Goal: Transaction & Acquisition: Purchase product/service

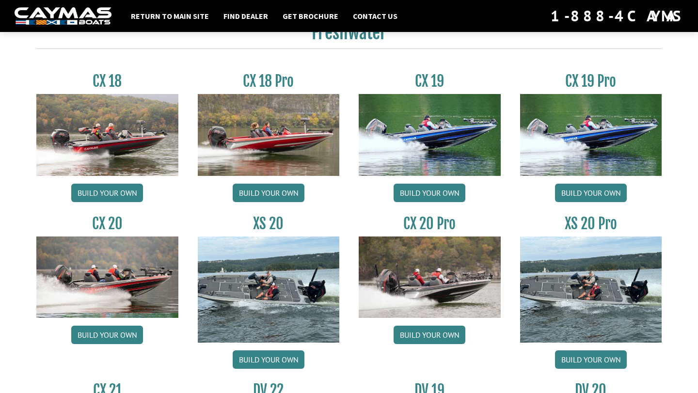
scroll to position [844, 0]
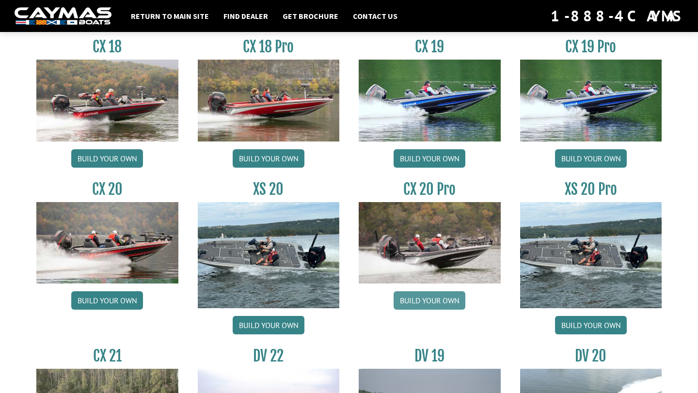
click at [443, 299] on link "Build your own" at bounding box center [429, 300] width 72 height 18
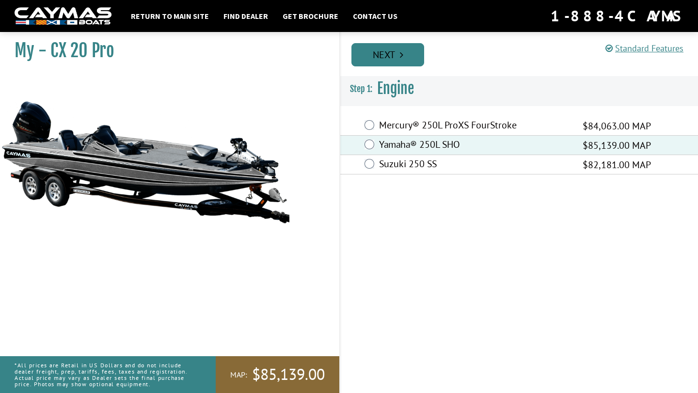
click at [395, 60] on link "Next" at bounding box center [387, 54] width 73 height 23
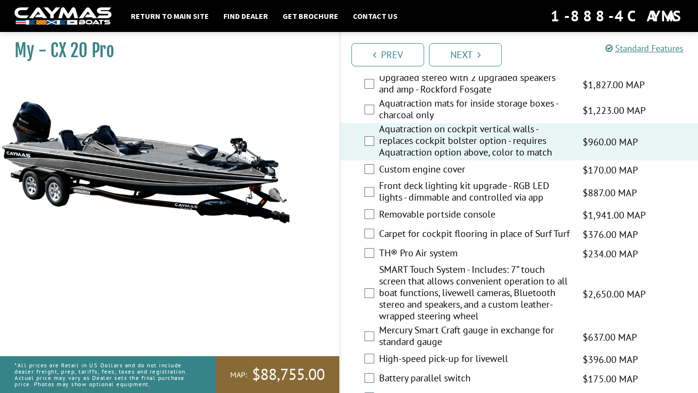
scroll to position [1399, 0]
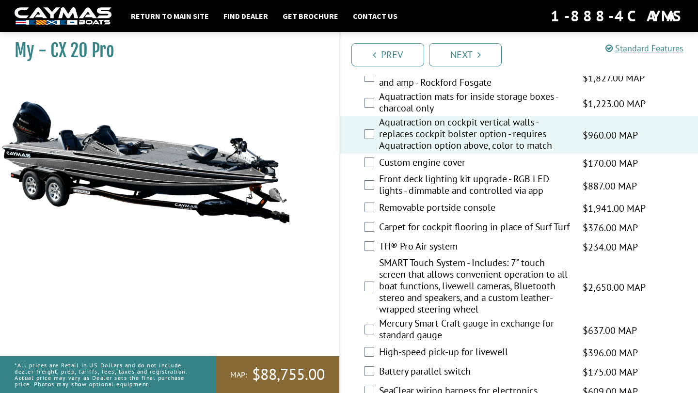
click at [378, 199] on div "Front deck lighting kit upgrade - RGB LED lights - dimmable and controlled via …" at bounding box center [519, 186] width 358 height 26
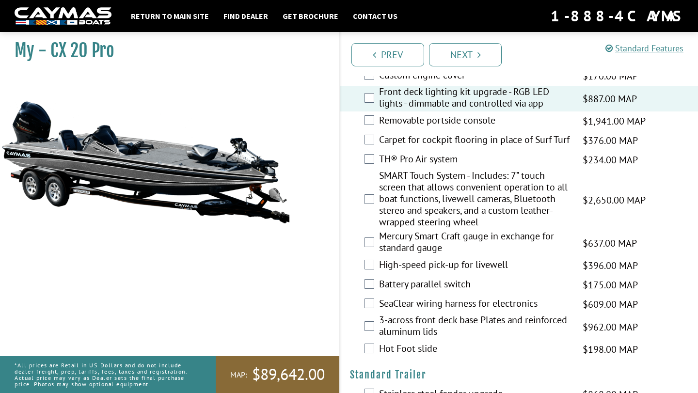
scroll to position [1488, 0]
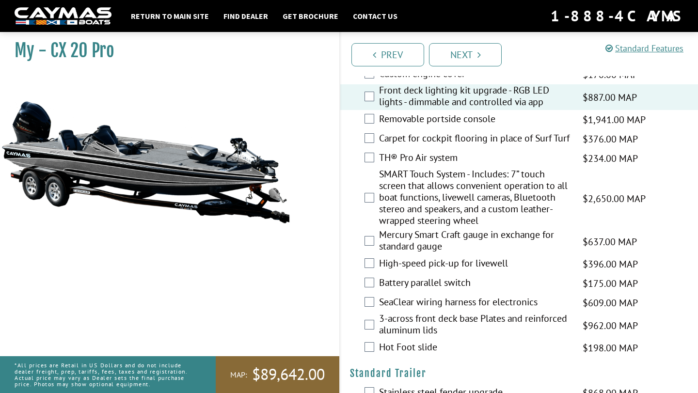
click at [375, 168] on div "TH® Pro Air system $234.00 MAP $276.00 MSRP" at bounding box center [519, 158] width 358 height 19
click at [374, 219] on div "SMART Touch System - Includes: 7” touch screen that allows convenient operation…" at bounding box center [519, 198] width 358 height 61
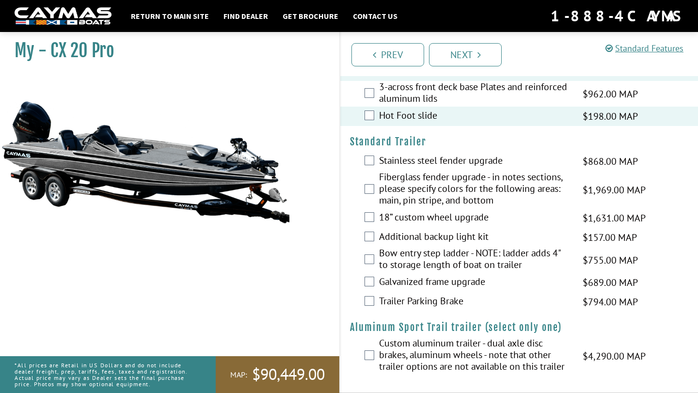
scroll to position [1744, 0]
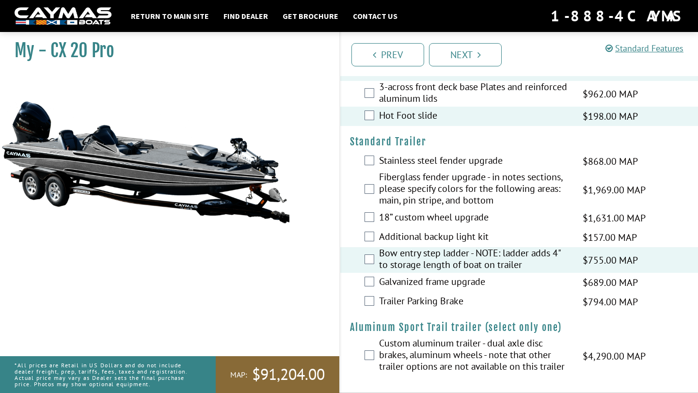
click at [374, 299] on div "Trailer Parking Brake $794.00 MAP $937.00 MSRP" at bounding box center [519, 301] width 358 height 19
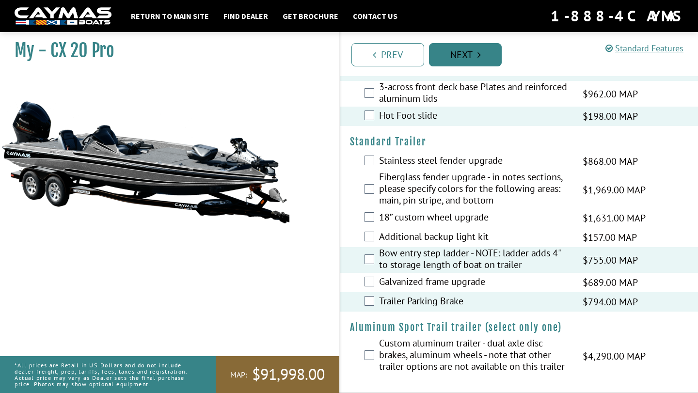
click at [487, 60] on link "Next" at bounding box center [465, 54] width 73 height 23
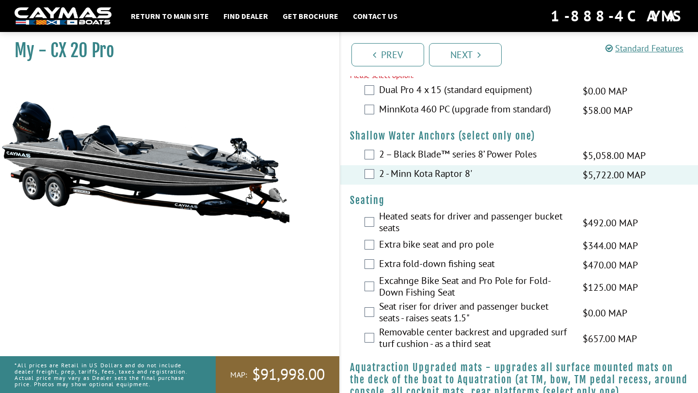
scroll to position [917, 0]
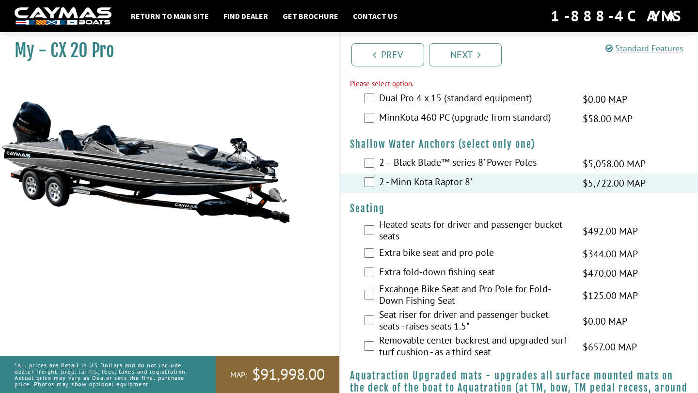
click at [429, 125] on label "MinnKota 460 PC (upgrade from standard)" at bounding box center [474, 118] width 191 height 14
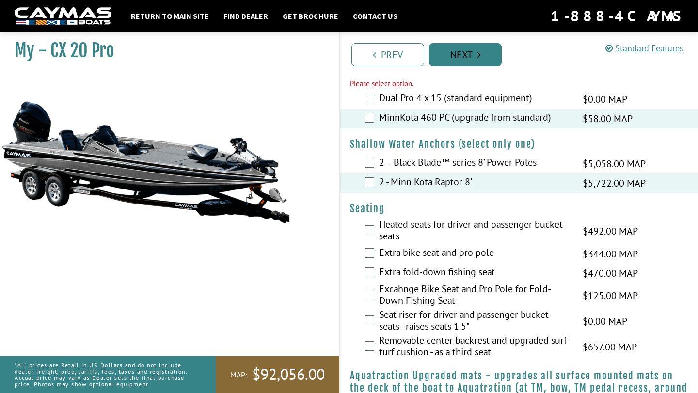
click at [461, 63] on link "Next" at bounding box center [465, 54] width 73 height 23
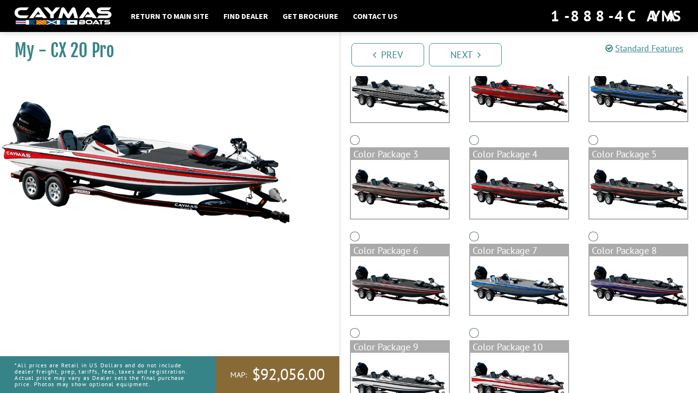
scroll to position [118, 0]
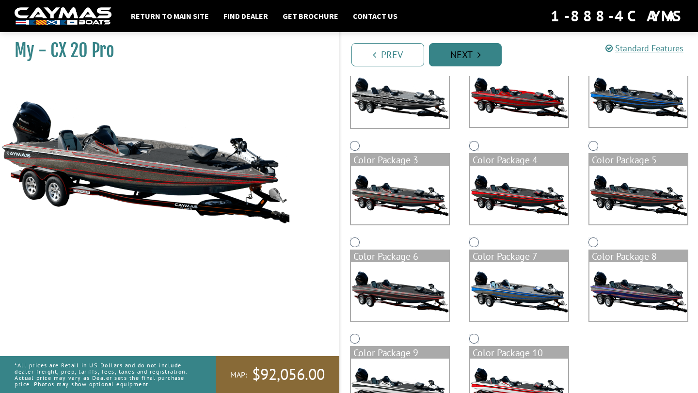
click at [466, 55] on link "Next" at bounding box center [465, 54] width 73 height 23
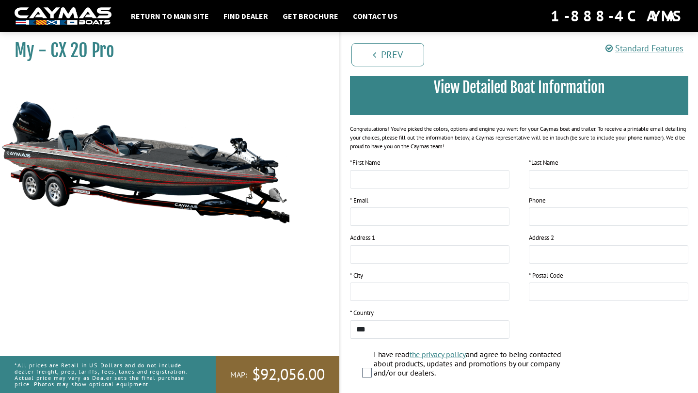
scroll to position [0, 0]
